Goal: Information Seeking & Learning: Learn about a topic

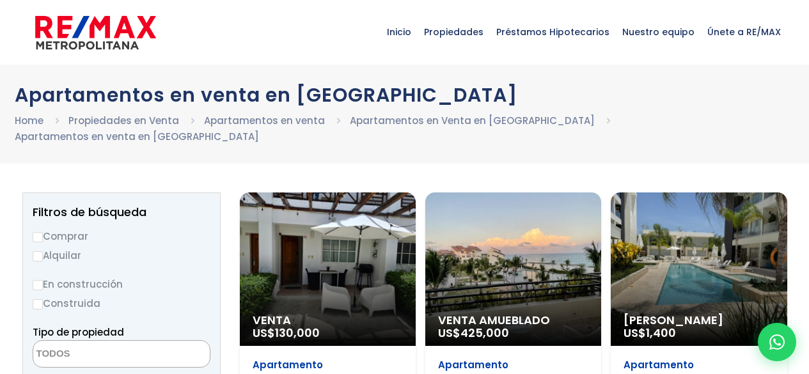
select select
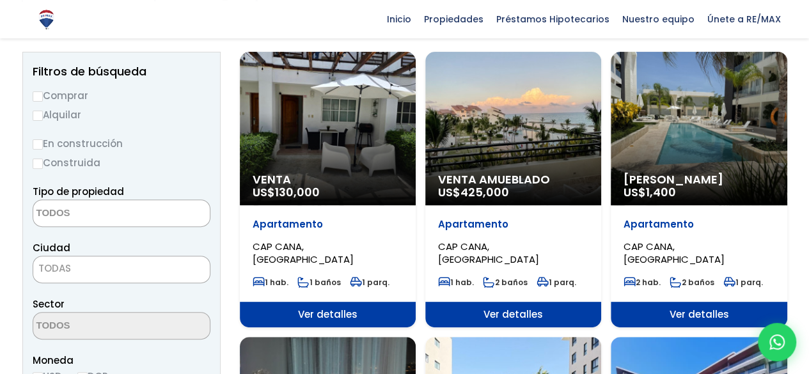
scroll to position [139, 0]
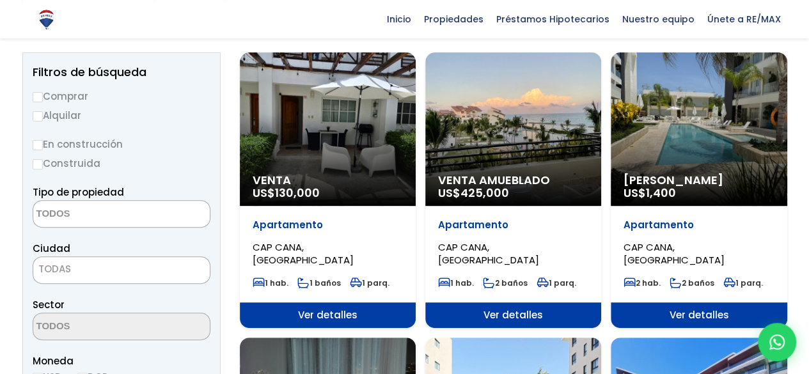
click at [345, 145] on div "Venta US$ 130,000" at bounding box center [328, 128] width 176 height 153
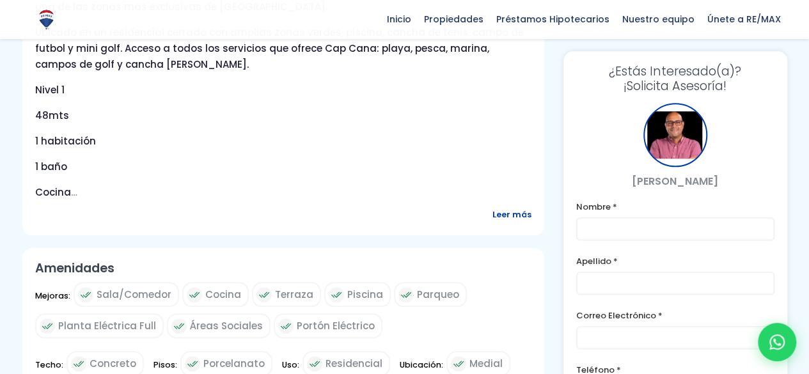
scroll to position [548, 0]
click at [508, 212] on span "Leer más" at bounding box center [511, 213] width 39 height 16
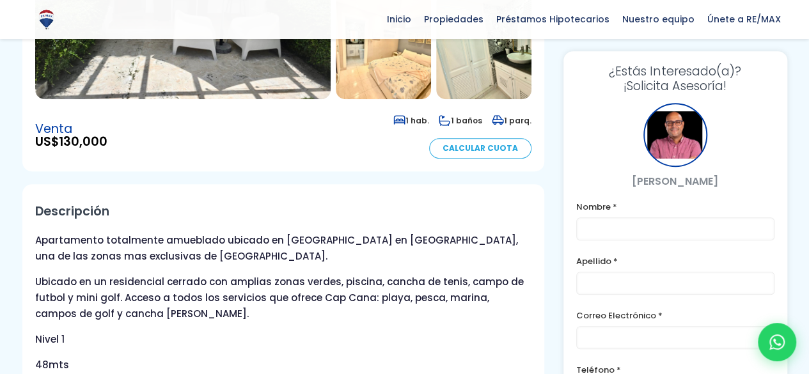
scroll to position [108, 0]
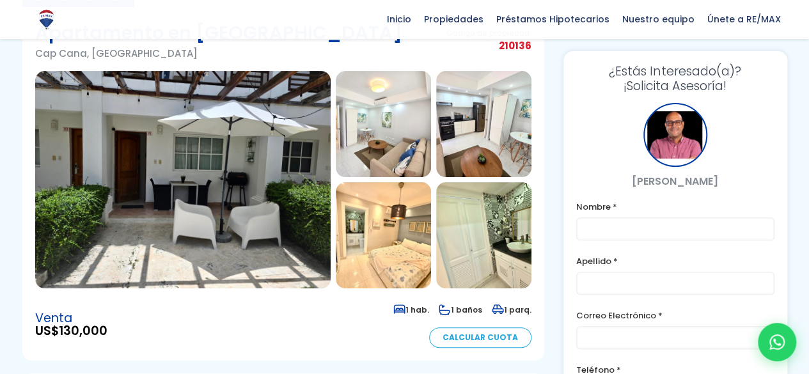
click at [402, 103] on img at bounding box center [383, 124] width 95 height 106
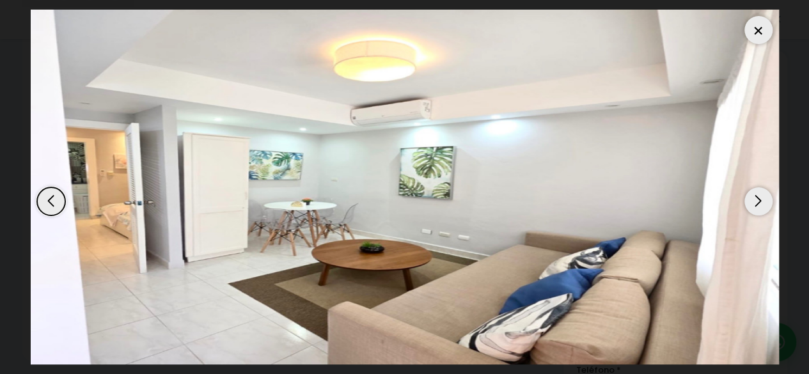
click at [746, 200] on div "Next slide" at bounding box center [758, 201] width 28 height 28
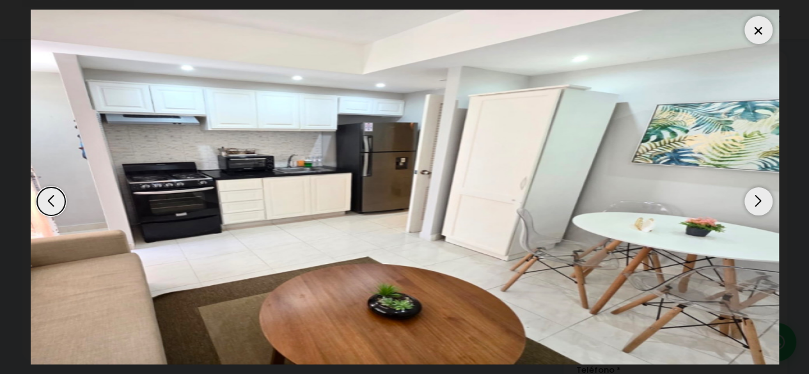
click at [746, 200] on div "Next slide" at bounding box center [758, 201] width 28 height 28
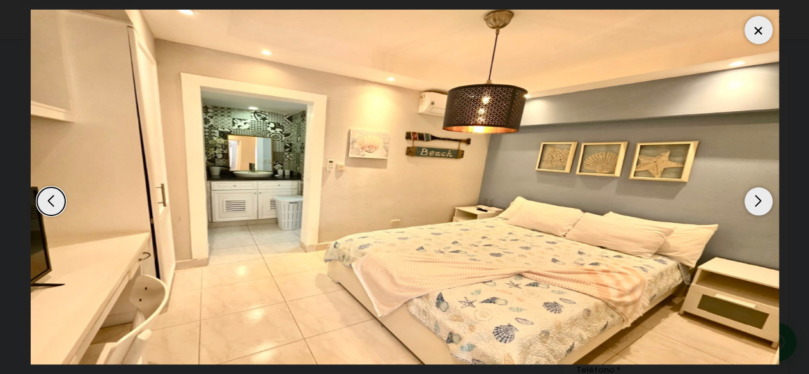
click at [746, 200] on div "Next slide" at bounding box center [758, 201] width 28 height 28
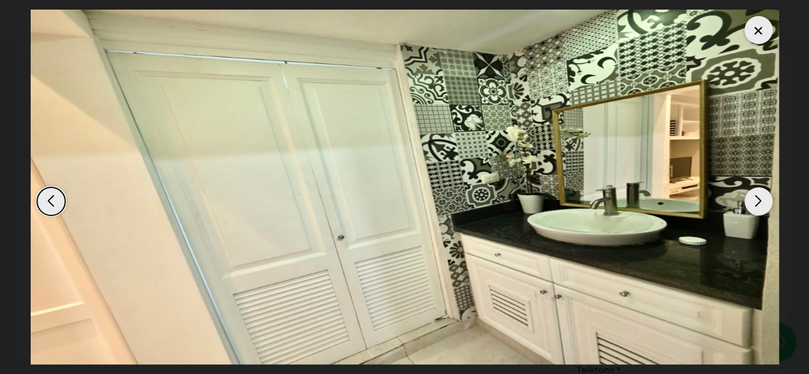
click at [746, 200] on div "Next slide" at bounding box center [758, 201] width 28 height 28
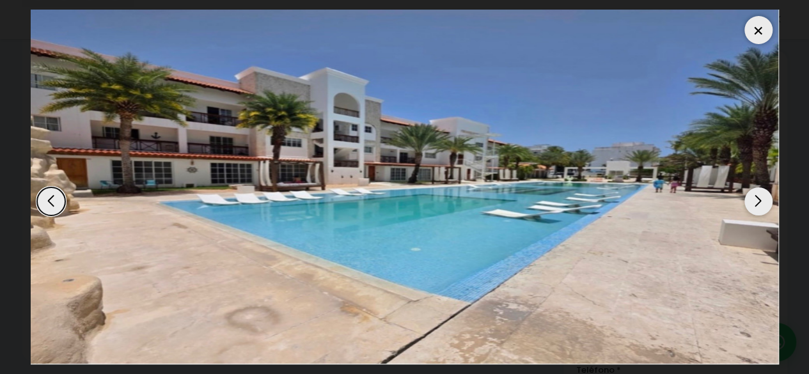
click at [746, 200] on div "Next slide" at bounding box center [758, 201] width 28 height 28
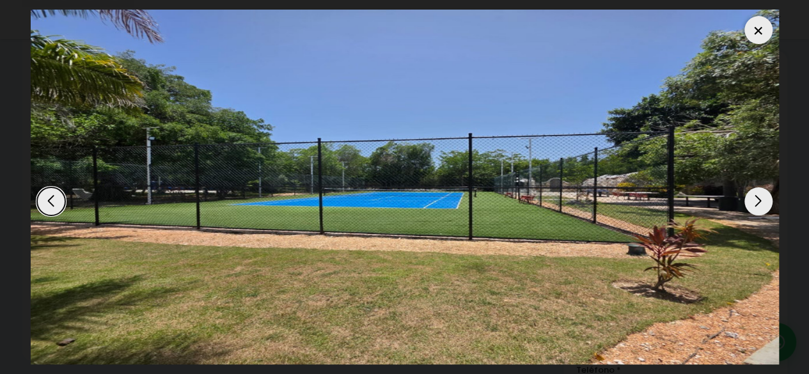
click at [746, 200] on div "Next slide" at bounding box center [758, 201] width 28 height 28
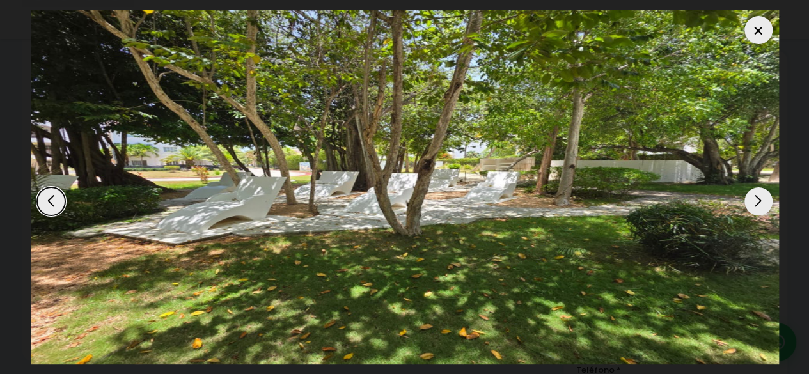
click at [746, 200] on div "Next slide" at bounding box center [758, 201] width 28 height 28
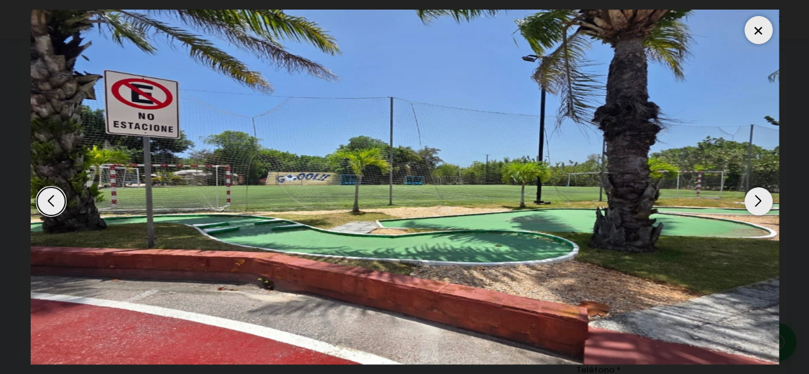
click at [746, 200] on div "Next slide" at bounding box center [758, 201] width 28 height 28
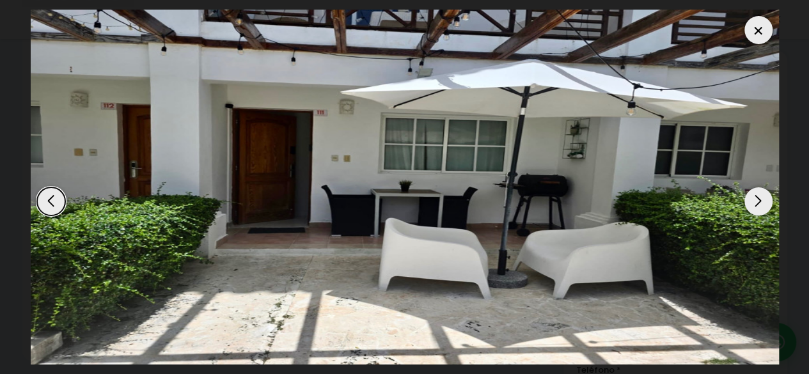
click at [746, 200] on div "Next slide" at bounding box center [758, 201] width 28 height 28
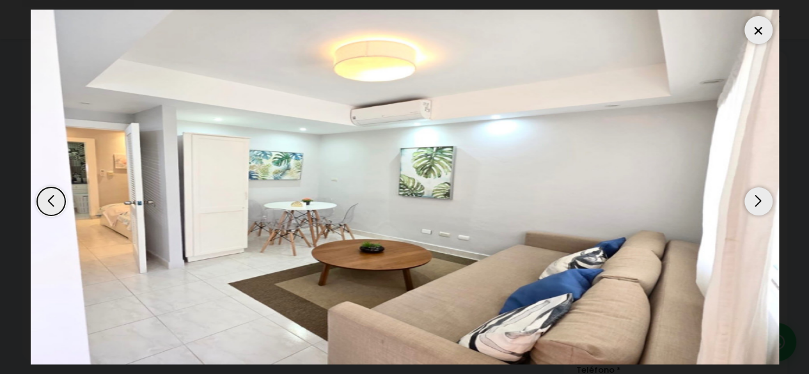
click at [746, 200] on div "Next slide" at bounding box center [758, 201] width 28 height 28
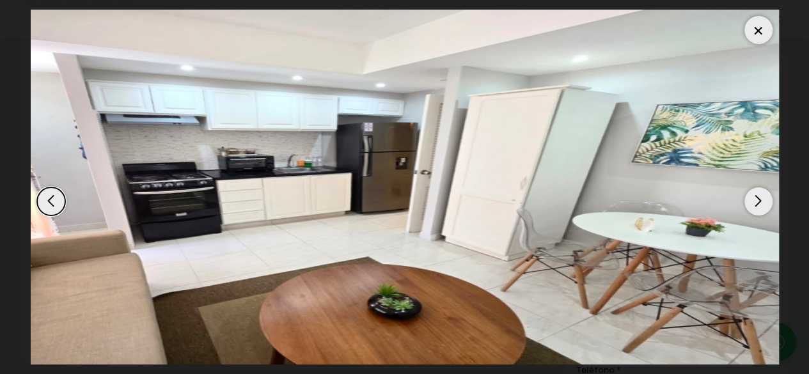
click at [754, 26] on div at bounding box center [758, 30] width 28 height 28
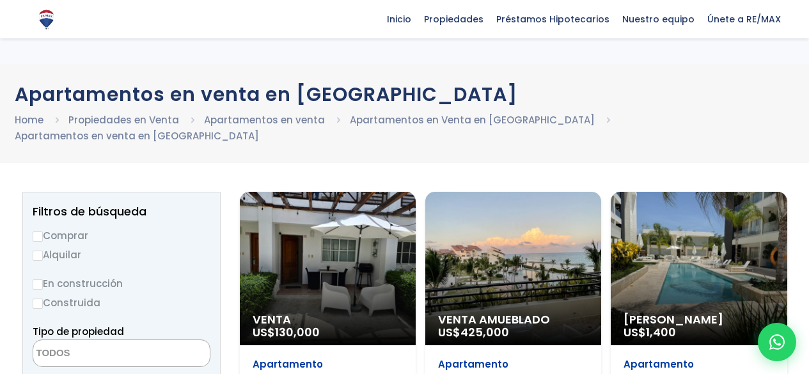
select select
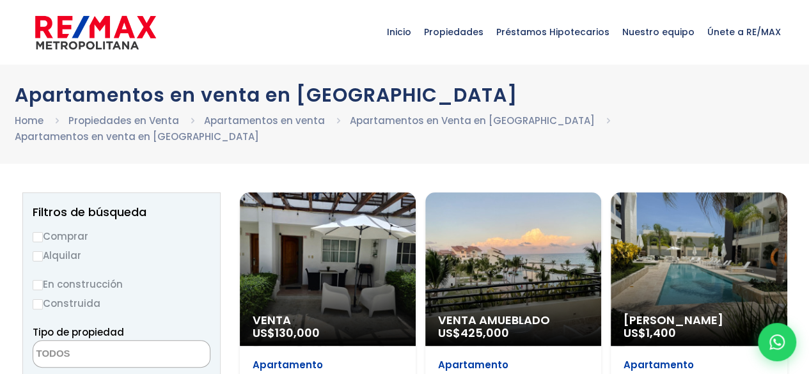
click at [353, 271] on div "Venta US$ 130,000" at bounding box center [328, 269] width 176 height 153
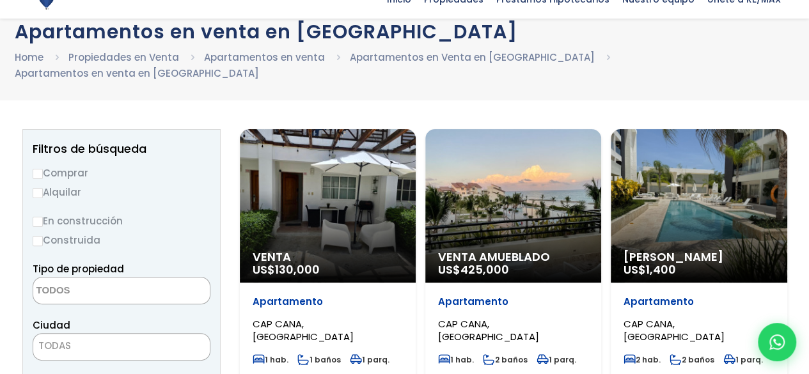
scroll to position [63, 0]
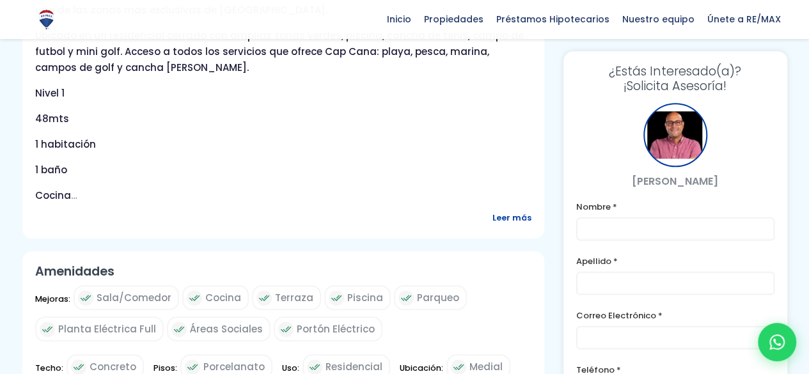
scroll to position [544, 0]
click at [517, 215] on span "Leer más" at bounding box center [511, 217] width 39 height 16
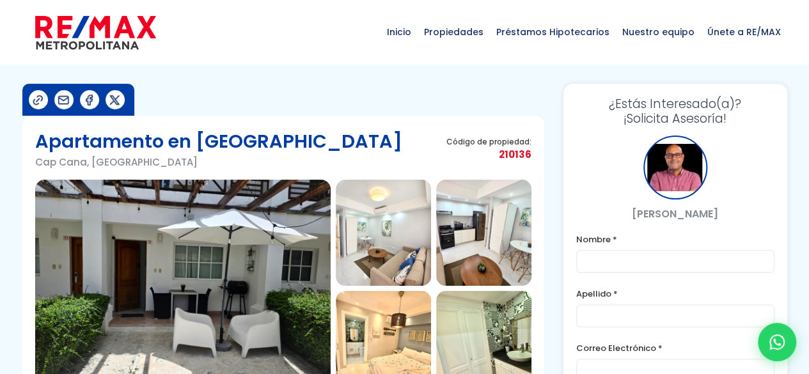
scroll to position [25, 0]
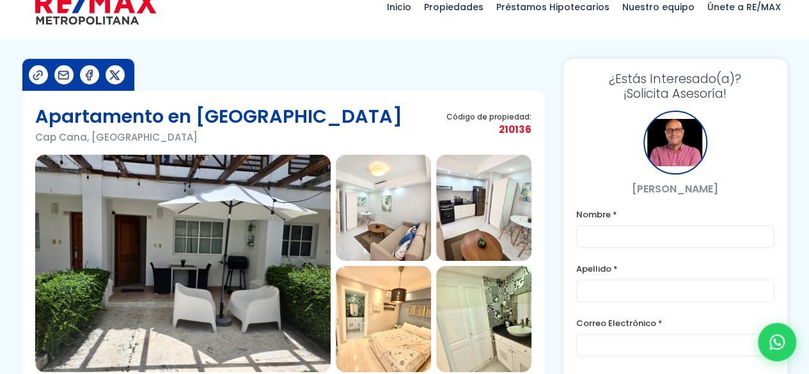
click at [223, 251] on img at bounding box center [182, 263] width 295 height 217
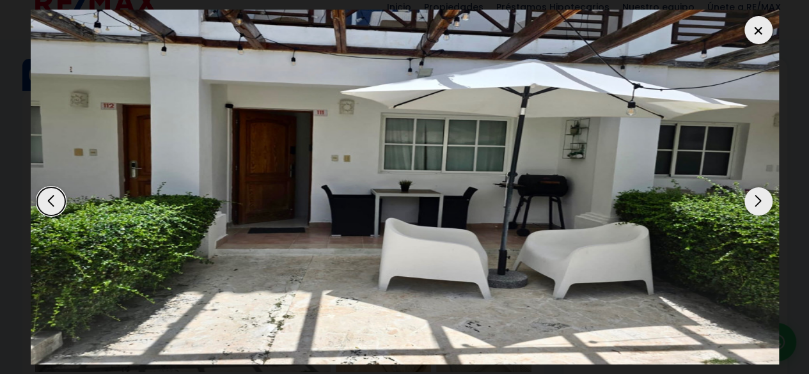
click at [746, 198] on div "Next slide" at bounding box center [758, 201] width 28 height 28
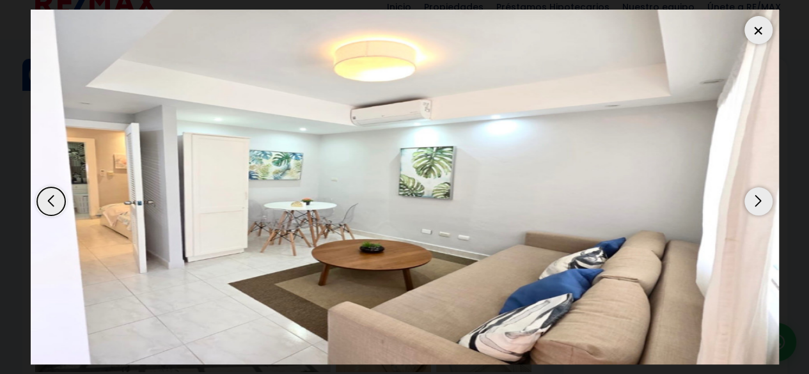
click at [768, 198] on div "Next slide" at bounding box center [758, 201] width 28 height 28
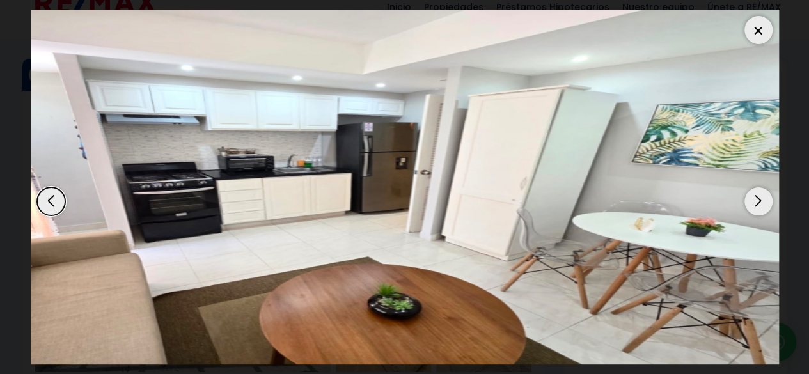
click at [765, 202] on div "Next slide" at bounding box center [758, 201] width 28 height 28
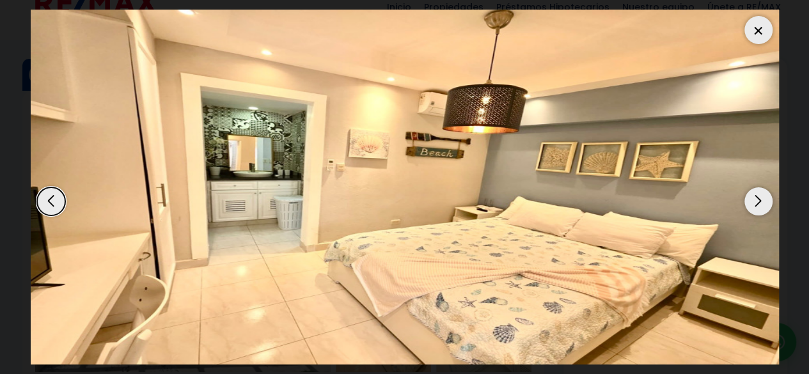
click at [753, 198] on div "Next slide" at bounding box center [758, 201] width 28 height 28
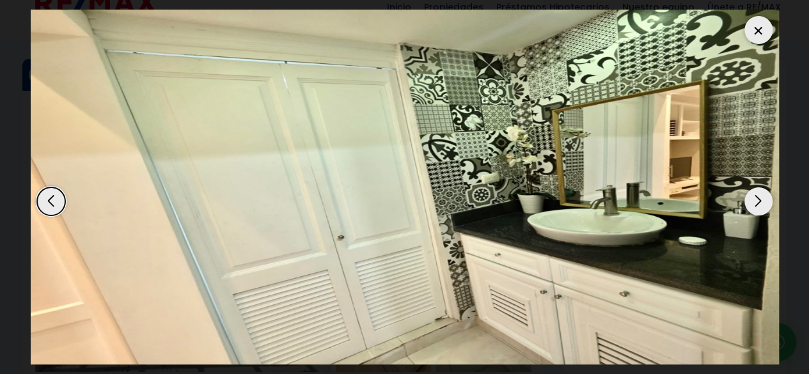
click at [760, 195] on div "Next slide" at bounding box center [758, 201] width 28 height 28
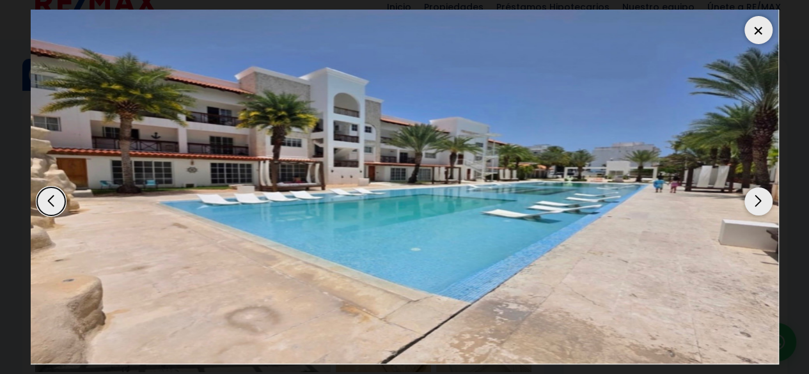
click at [760, 195] on div "Next slide" at bounding box center [758, 201] width 28 height 28
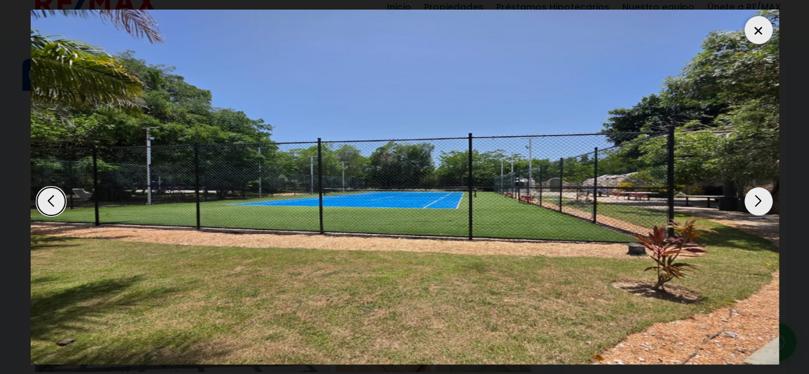
click at [760, 195] on div "Next slide" at bounding box center [758, 201] width 28 height 28
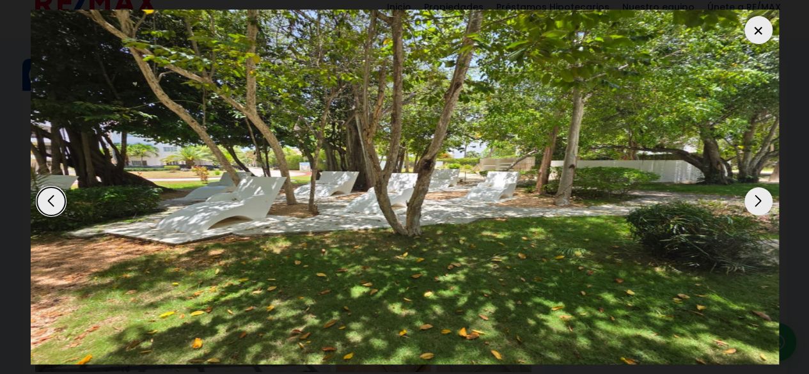
click at [760, 195] on div "Next slide" at bounding box center [758, 201] width 28 height 28
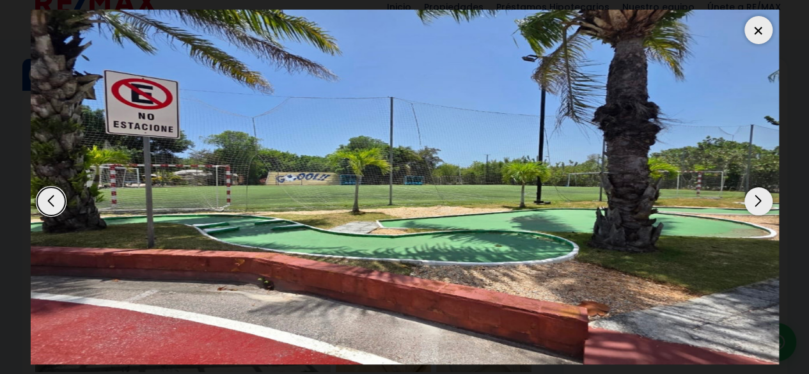
click at [760, 195] on div "Next slide" at bounding box center [758, 201] width 28 height 28
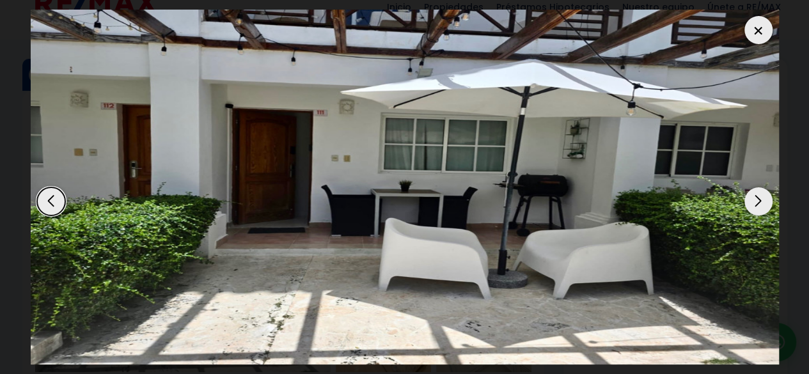
click at [760, 195] on div "Next slide" at bounding box center [758, 201] width 28 height 28
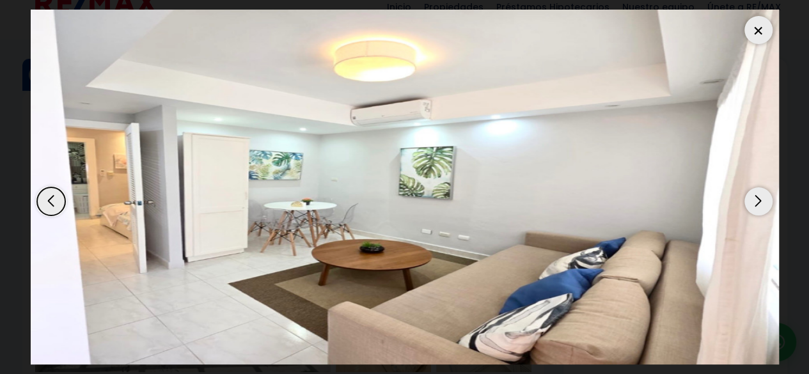
click at [760, 195] on div "Next slide" at bounding box center [758, 201] width 28 height 28
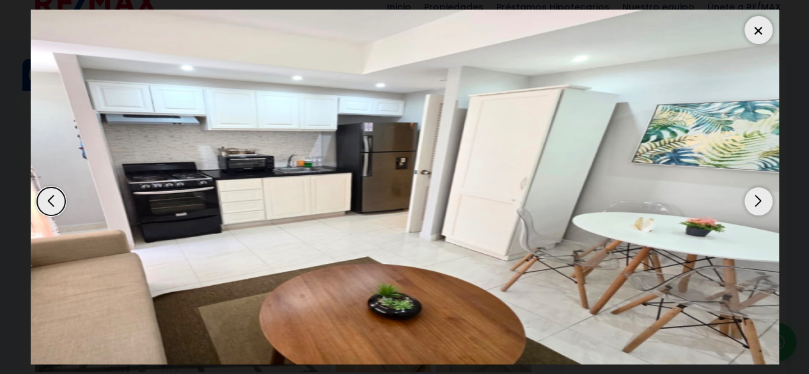
click at [760, 195] on div "Next slide" at bounding box center [758, 201] width 28 height 28
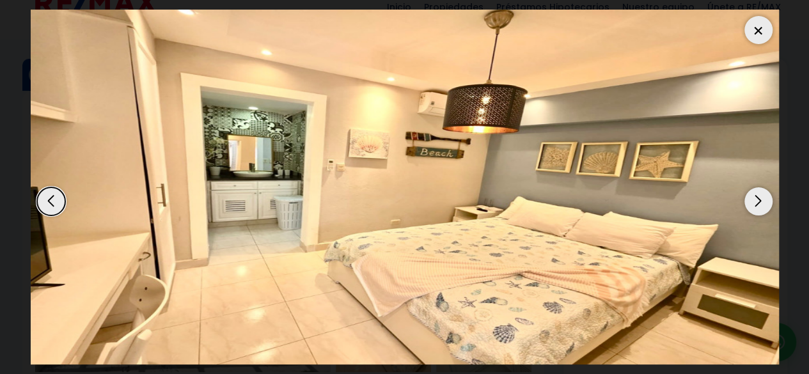
click at [760, 195] on div "Next slide" at bounding box center [758, 201] width 28 height 28
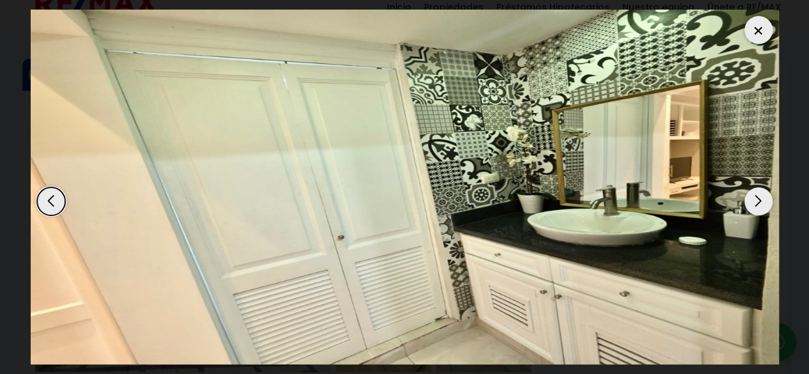
click at [760, 195] on div "Next slide" at bounding box center [758, 201] width 28 height 28
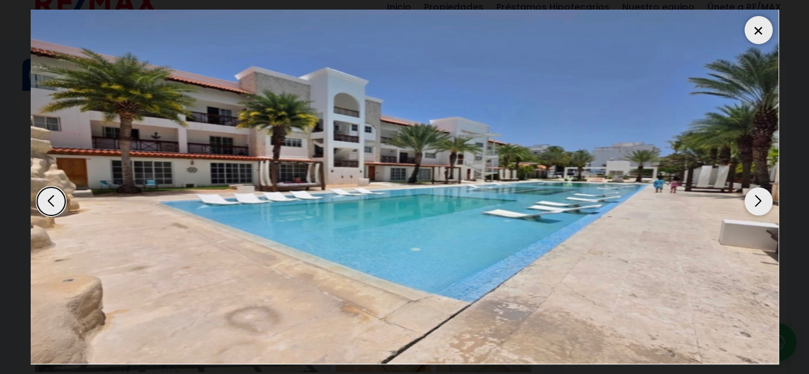
click at [279, 157] on img "6 / 9" at bounding box center [405, 187] width 748 height 355
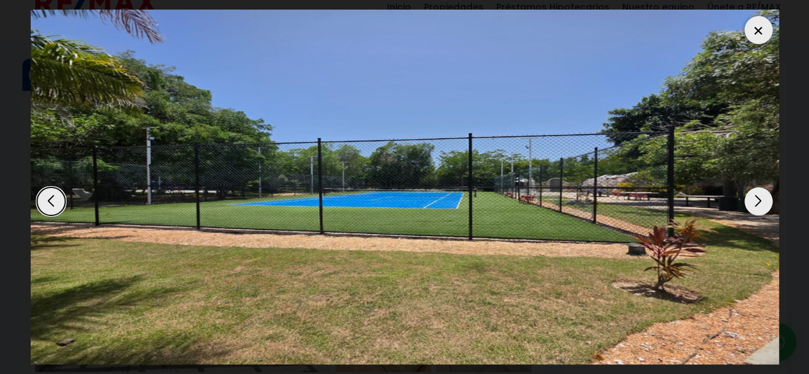
click at [752, 190] on div "Next slide" at bounding box center [758, 201] width 28 height 28
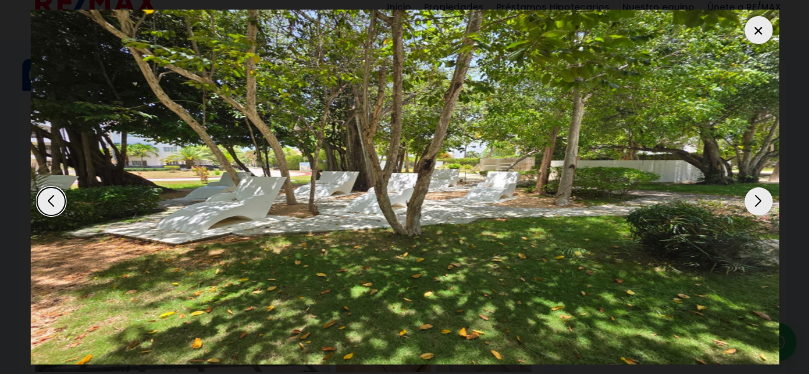
click at [56, 195] on div "Previous slide" at bounding box center [51, 201] width 28 height 28
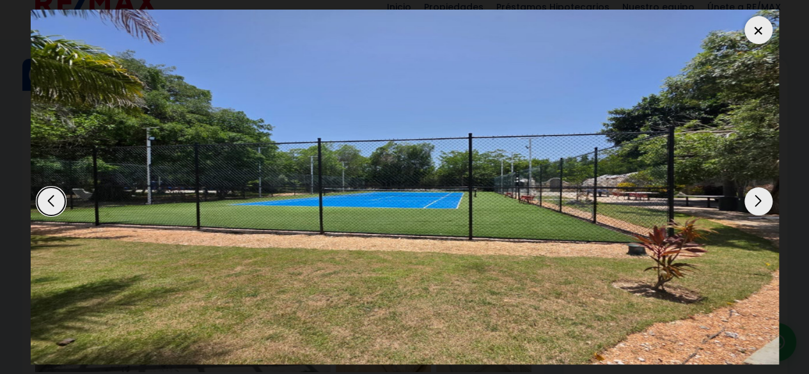
click at [56, 195] on div "Previous slide" at bounding box center [51, 201] width 28 height 28
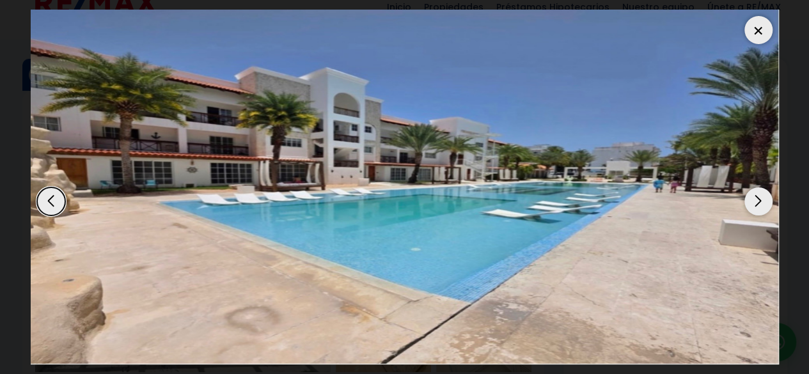
click at [757, 26] on div at bounding box center [758, 30] width 28 height 28
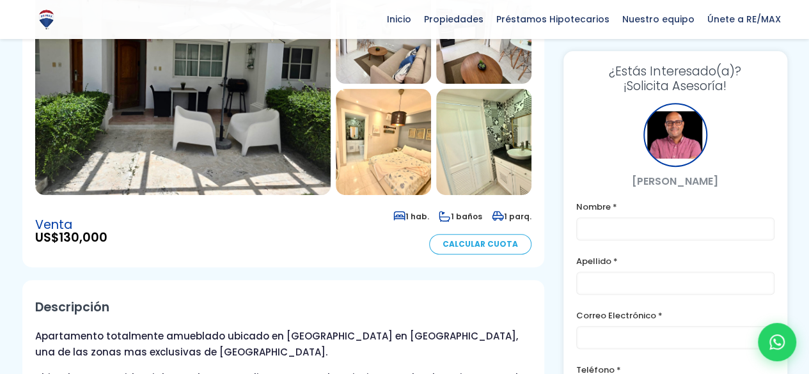
scroll to position [206, 0]
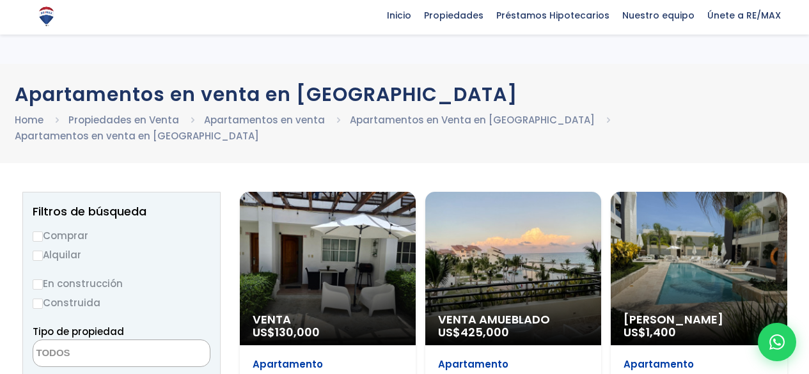
select select
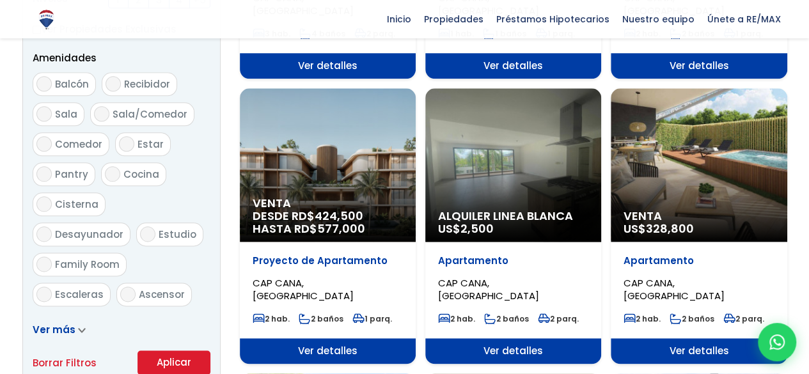
scroll to position [684, 0]
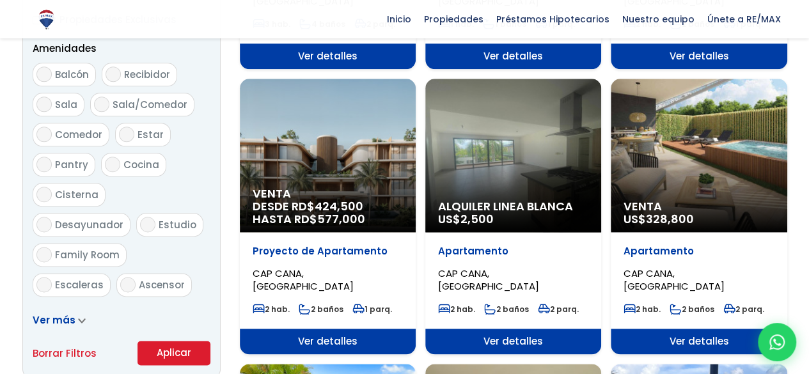
click at [679, 184] on div "Venta US$ 328,800" at bounding box center [699, 155] width 176 height 153
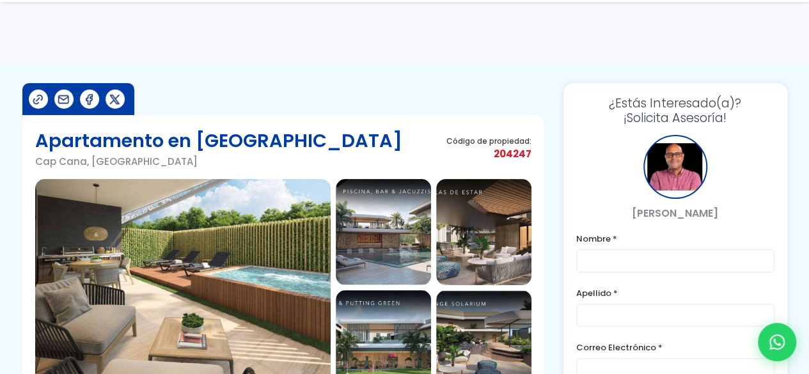
scroll to position [102, 0]
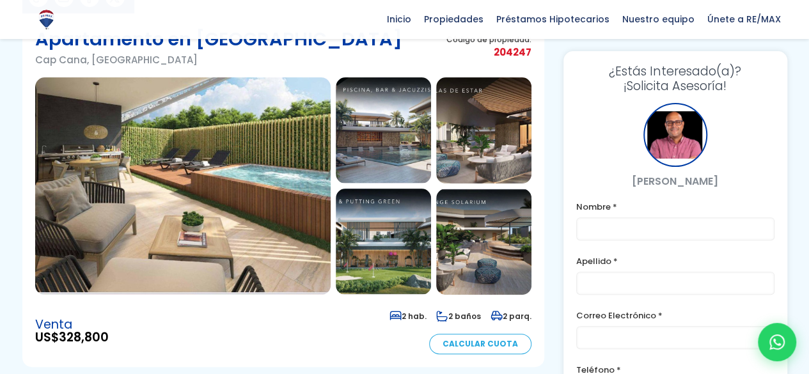
click at [165, 228] on img at bounding box center [182, 185] width 295 height 217
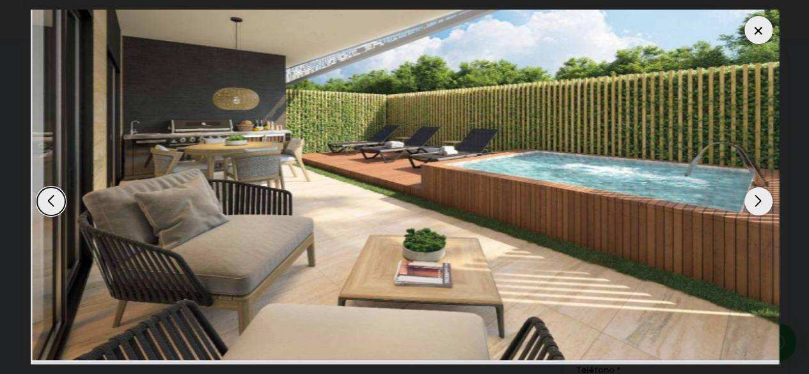
click at [748, 201] on div "Next slide" at bounding box center [758, 201] width 28 height 28
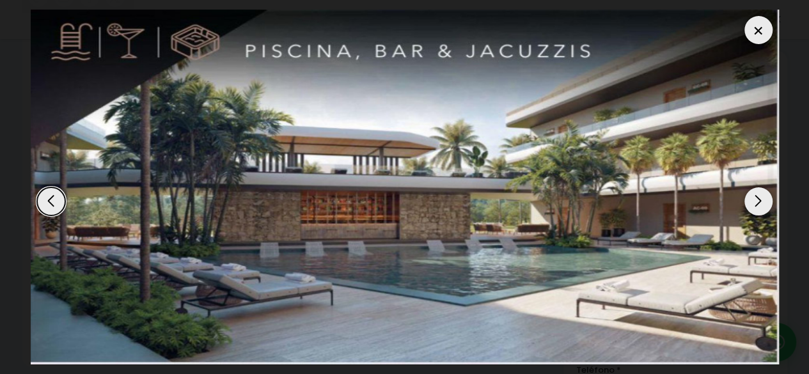
click at [750, 189] on div "Next slide" at bounding box center [758, 201] width 28 height 28
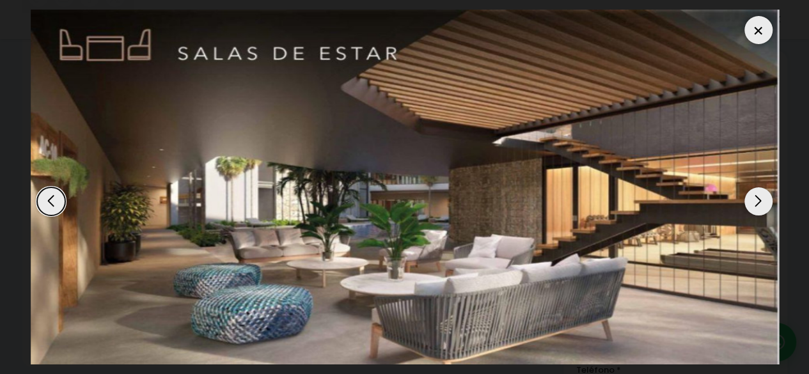
click at [761, 204] on div "Next slide" at bounding box center [758, 201] width 28 height 28
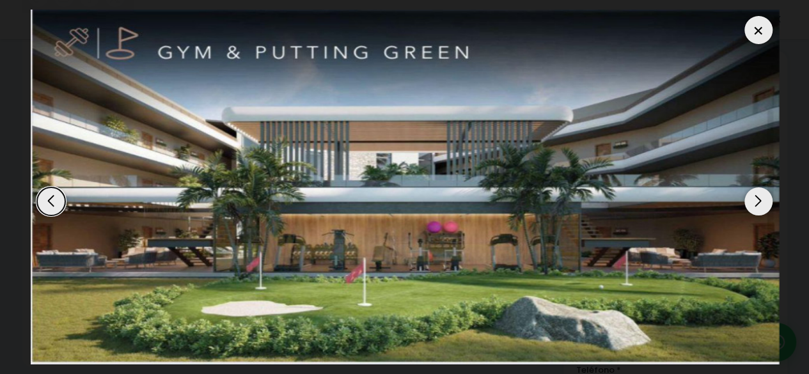
click at [761, 204] on div "Next slide" at bounding box center [758, 201] width 28 height 28
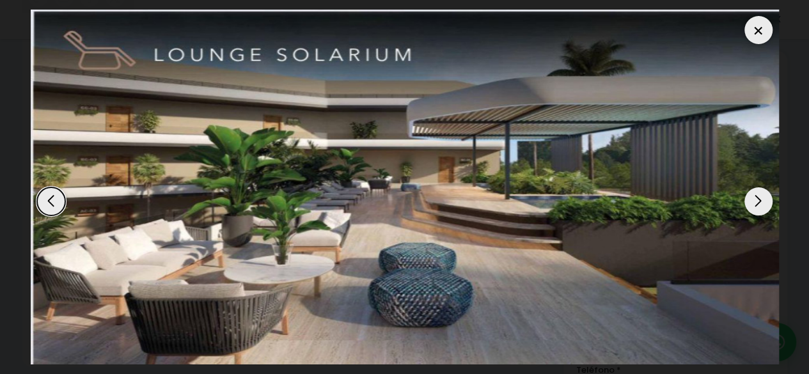
click at [761, 204] on div "Next slide" at bounding box center [758, 201] width 28 height 28
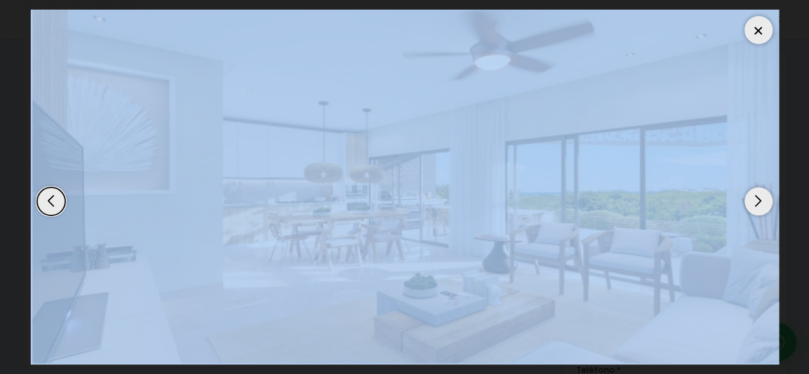
click at [761, 205] on div "Next slide" at bounding box center [758, 201] width 28 height 28
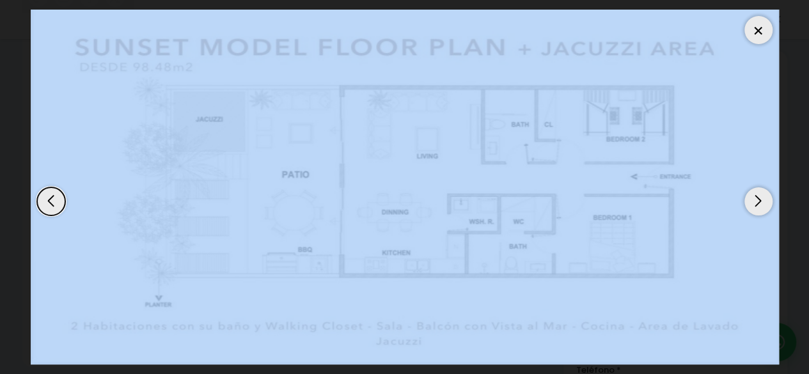
click at [756, 193] on div "Next slide" at bounding box center [758, 201] width 28 height 28
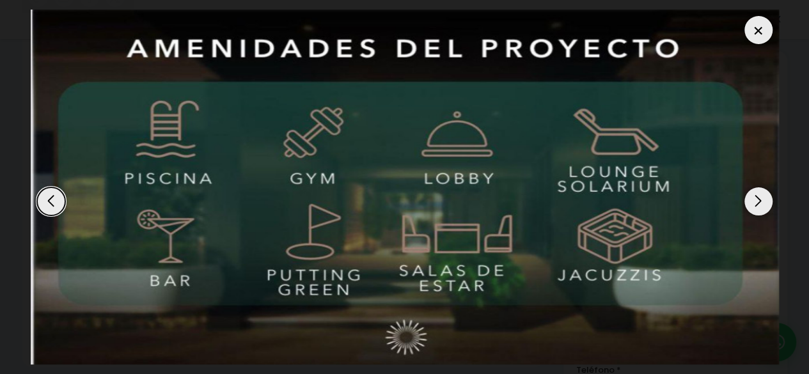
click at [756, 193] on div "Next slide" at bounding box center [758, 201] width 28 height 28
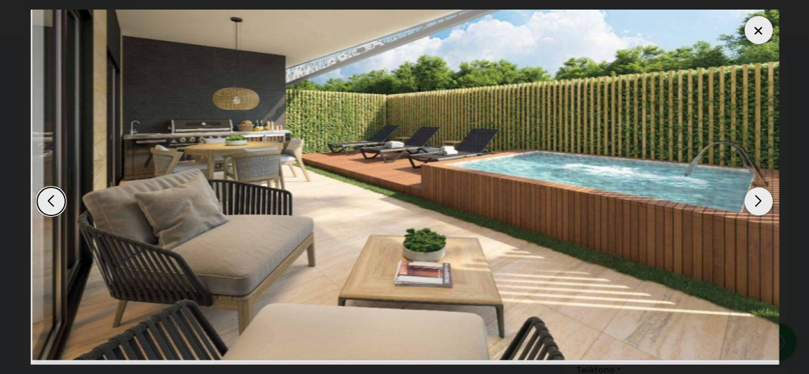
click at [759, 34] on div at bounding box center [758, 30] width 28 height 28
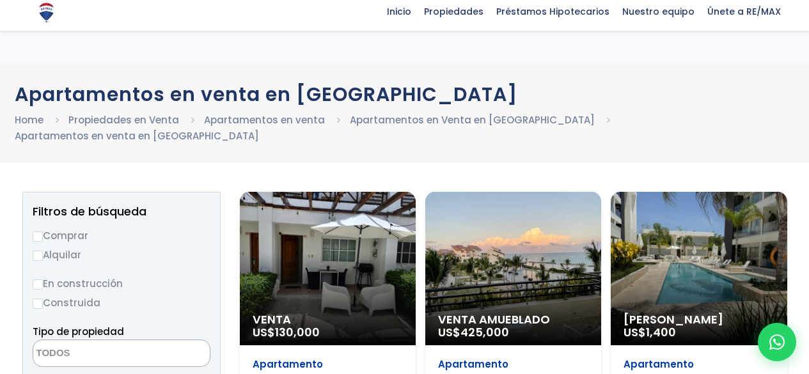
select select
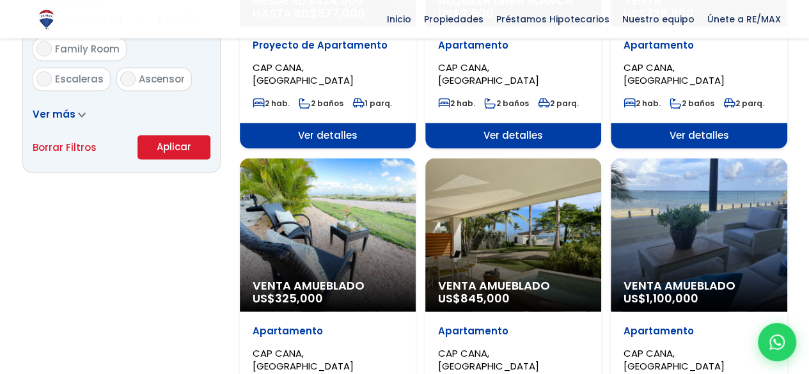
scroll to position [949, 0]
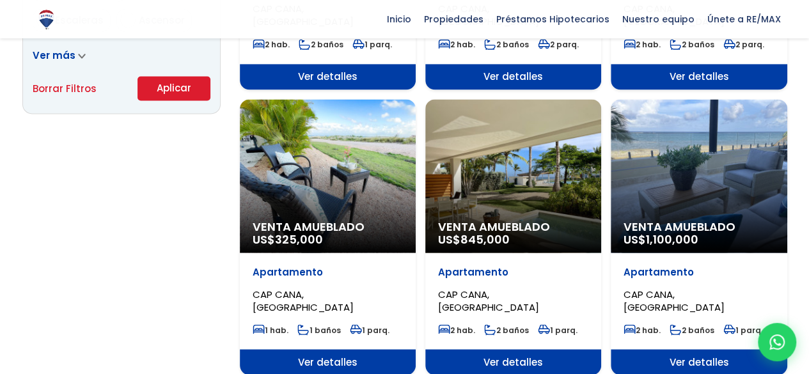
click at [698, 175] on div "Venta Amueblado US$ 1,100,000" at bounding box center [699, 175] width 176 height 153
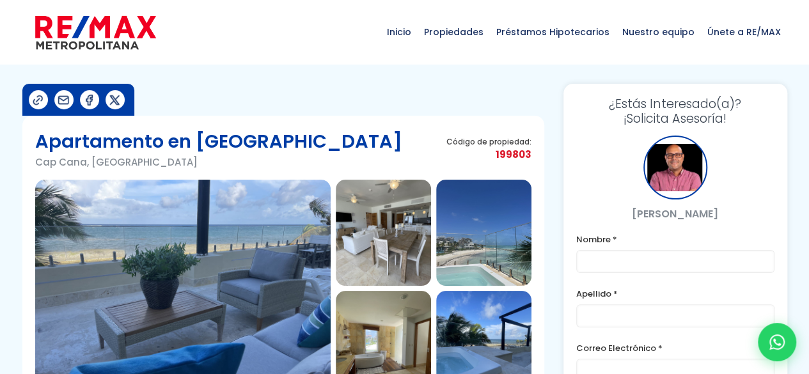
scroll to position [109, 0]
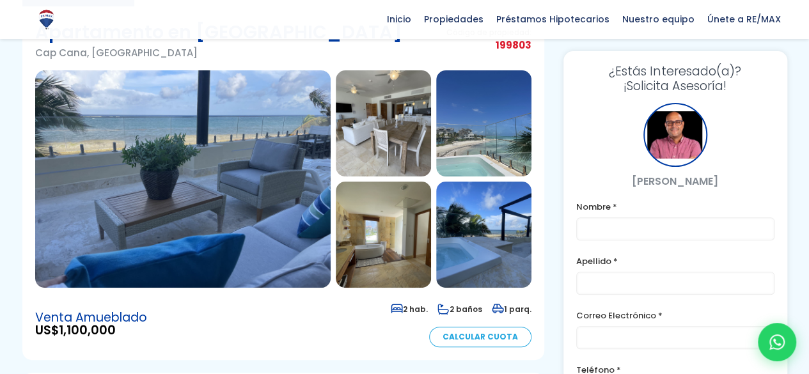
click at [290, 201] on img at bounding box center [182, 178] width 295 height 217
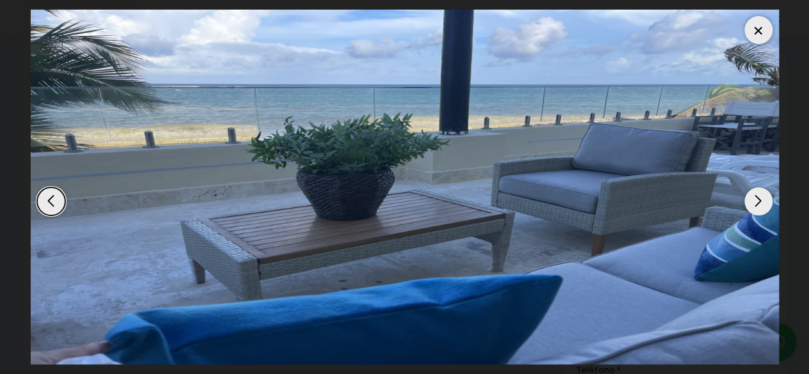
click at [763, 203] on div "Next slide" at bounding box center [758, 201] width 28 height 28
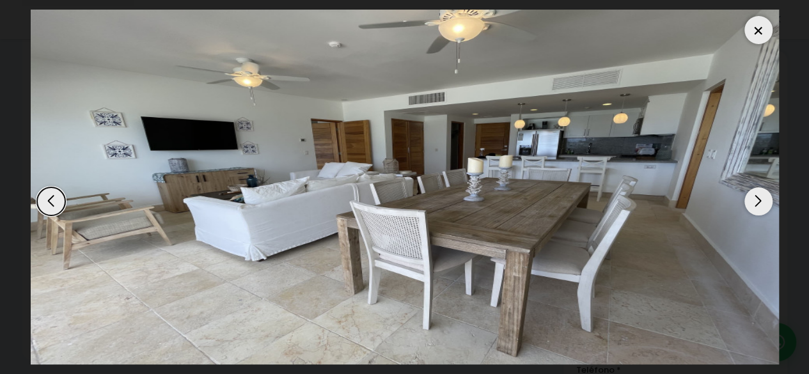
click at [763, 203] on div "Next slide" at bounding box center [758, 201] width 28 height 28
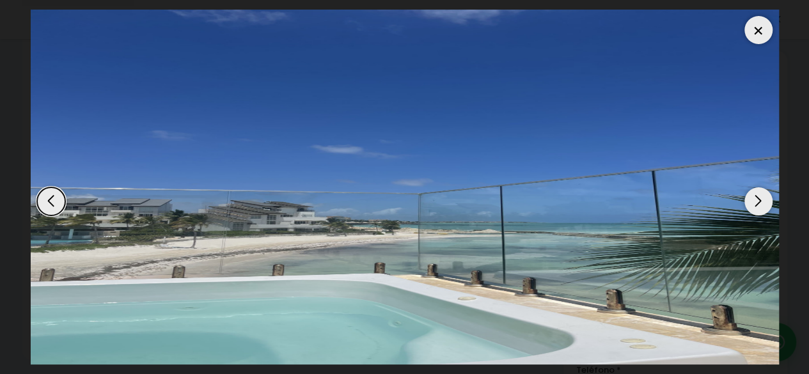
click at [39, 198] on div "Previous slide" at bounding box center [51, 201] width 28 height 28
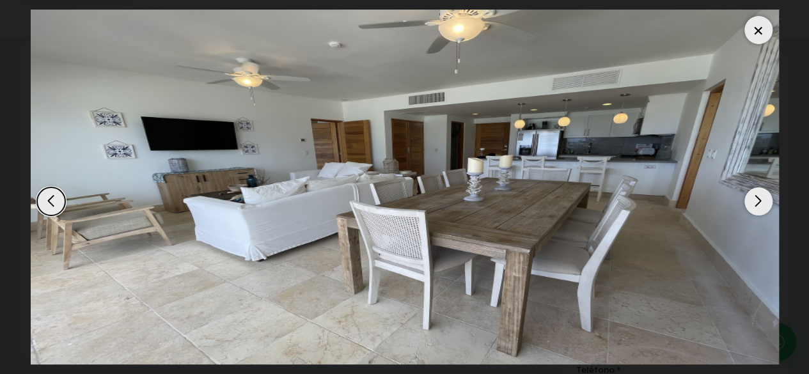
click at [762, 196] on div "Next slide" at bounding box center [758, 201] width 28 height 28
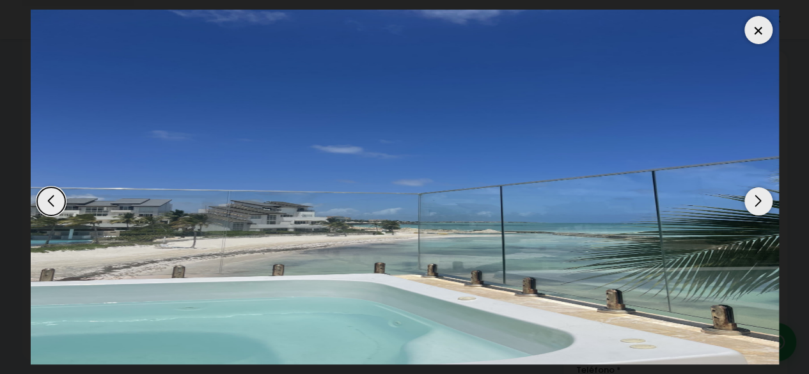
click at [766, 203] on div "Next slide" at bounding box center [758, 201] width 28 height 28
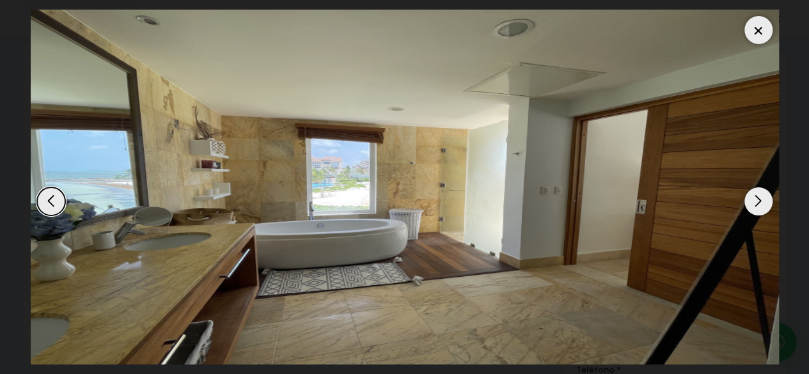
click at [761, 201] on div "Next slide" at bounding box center [758, 201] width 28 height 28
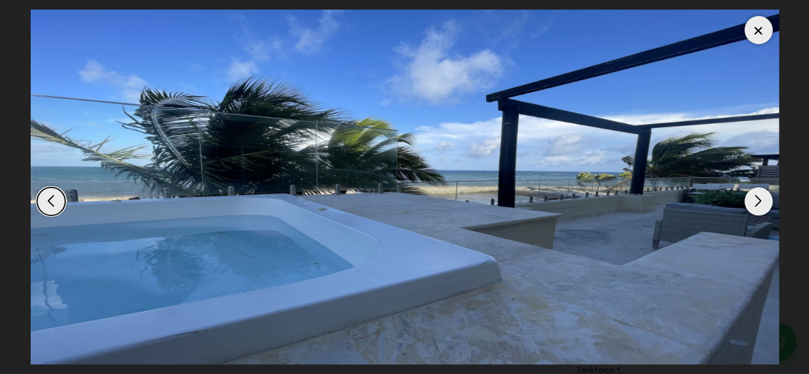
click at [761, 201] on div "Next slide" at bounding box center [758, 201] width 28 height 28
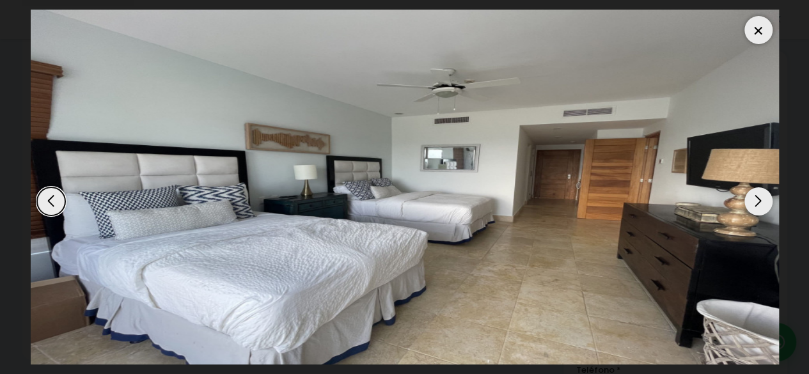
click at [767, 204] on div "Next slide" at bounding box center [758, 201] width 28 height 28
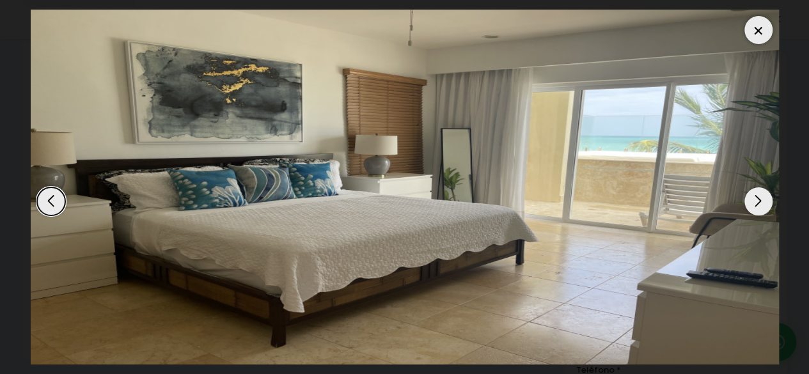
click at [753, 207] on div "Next slide" at bounding box center [758, 201] width 28 height 28
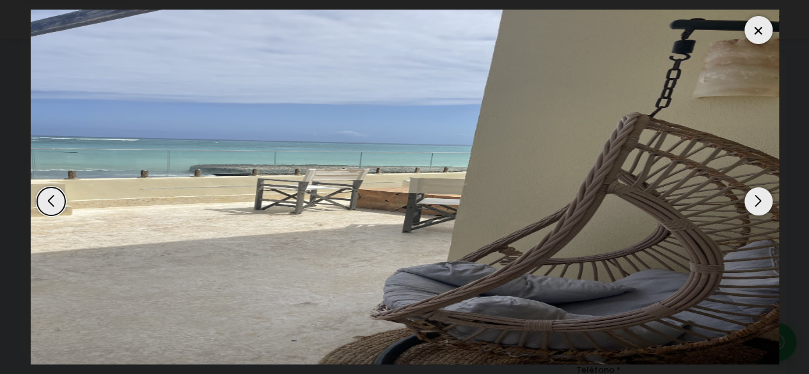
click at [760, 196] on div "Next slide" at bounding box center [758, 201] width 28 height 28
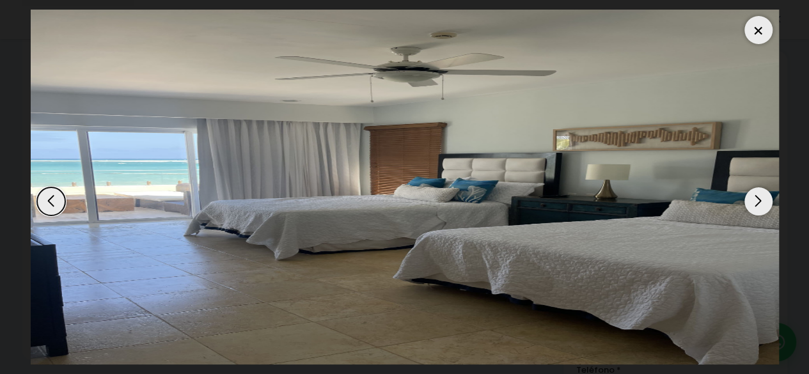
click at [760, 196] on div "Next slide" at bounding box center [758, 201] width 28 height 28
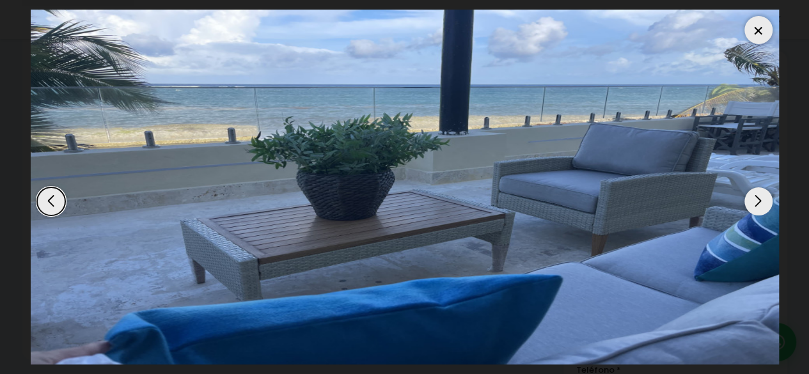
click at [764, 33] on div at bounding box center [758, 30] width 28 height 28
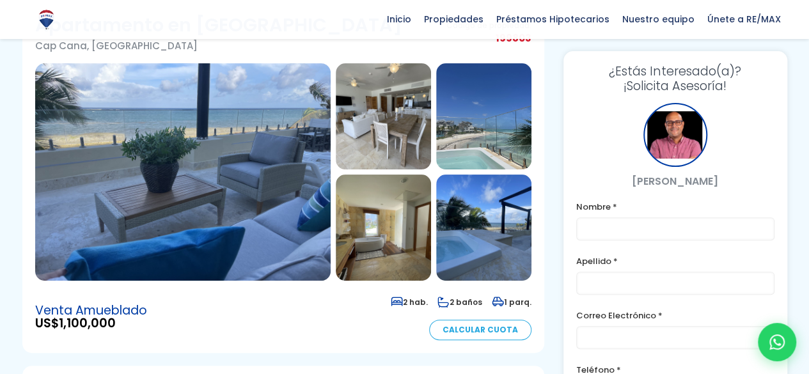
scroll to position [100, 0]
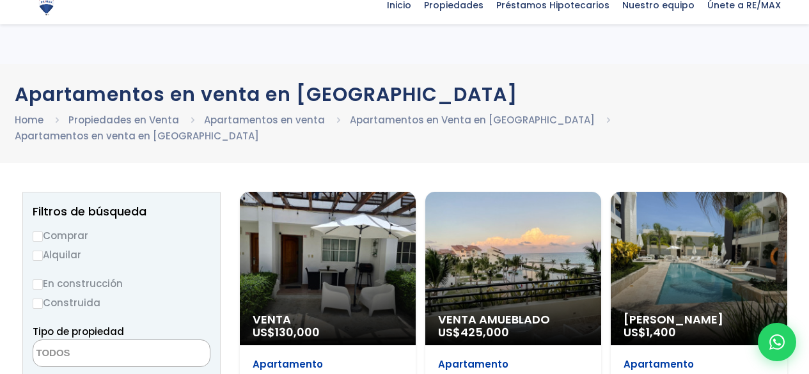
select select
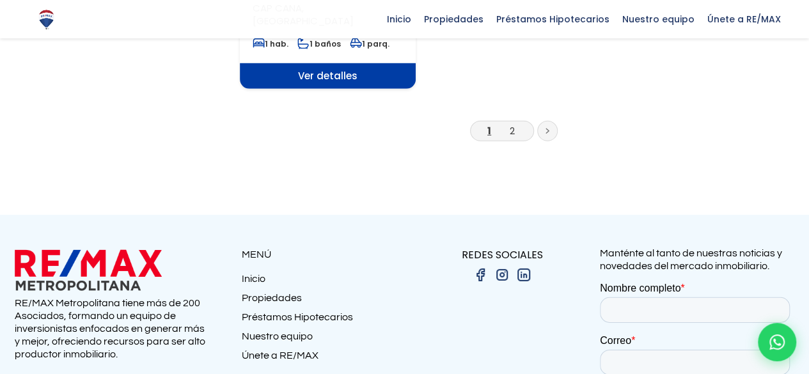
scroll to position [1809, 0]
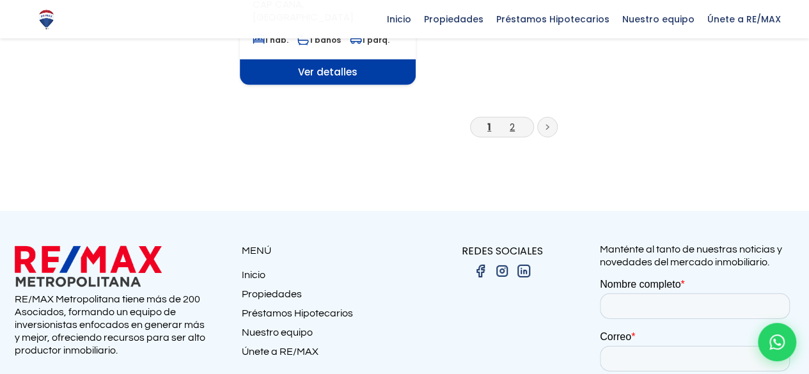
click at [511, 120] on link "2" at bounding box center [512, 126] width 5 height 13
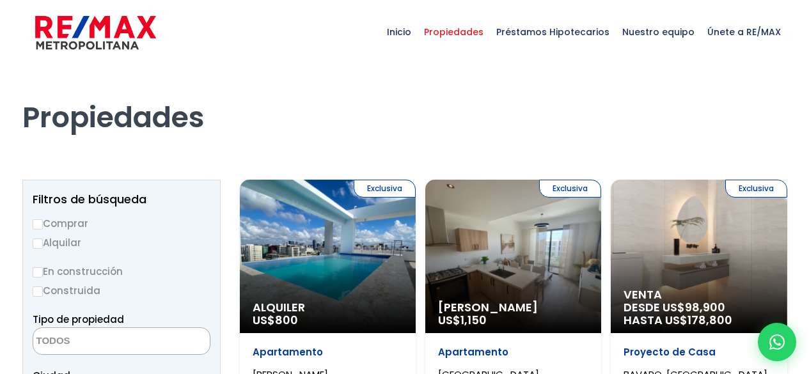
select select
